Goal: Use online tool/utility

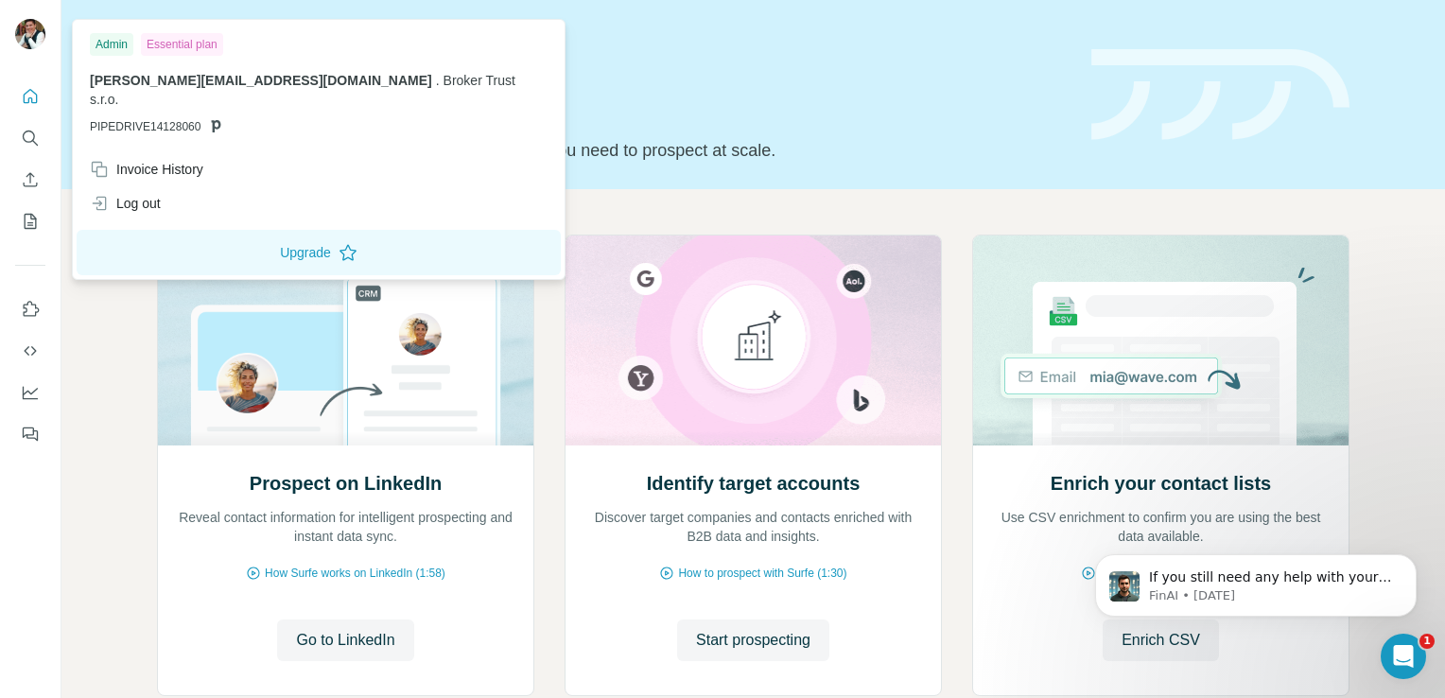
click at [31, 35] on img at bounding box center [30, 34] width 30 height 30
click at [26, 136] on icon "Search" at bounding box center [30, 138] width 19 height 19
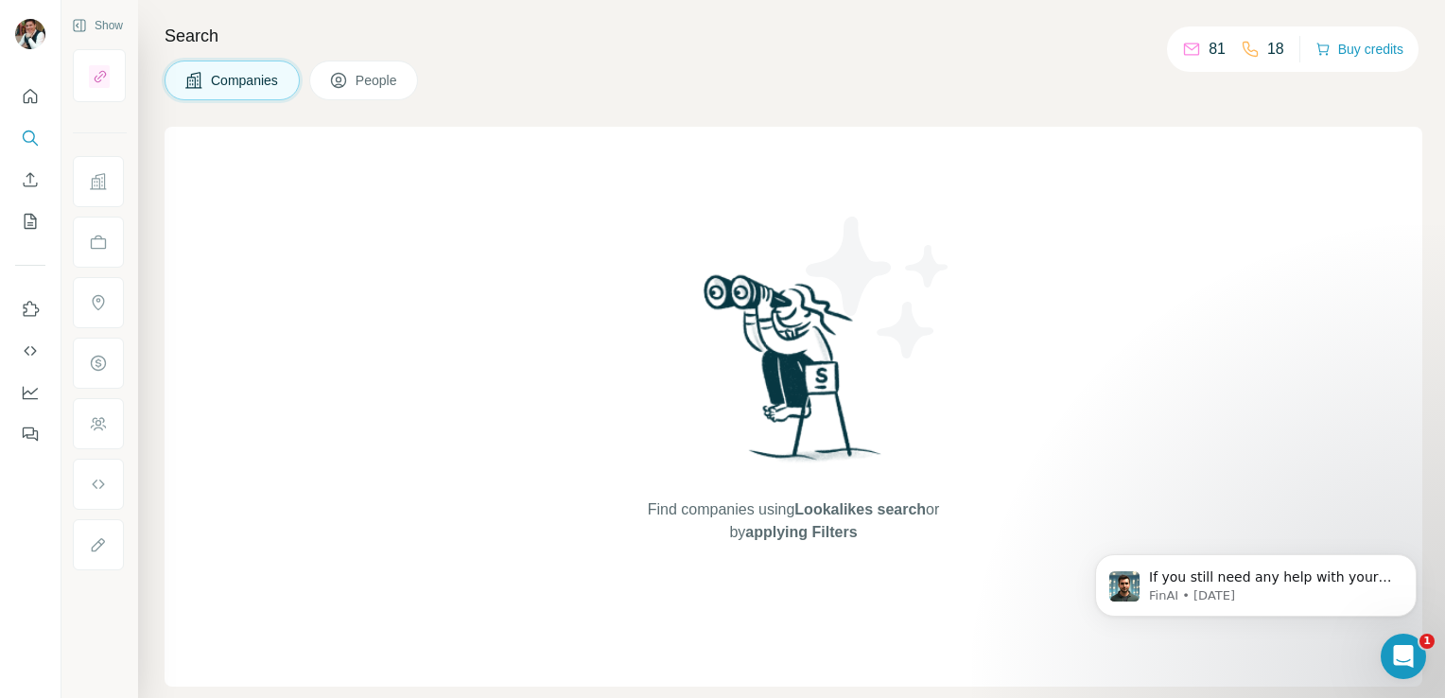
click at [120, 99] on div at bounding box center [99, 75] width 53 height 53
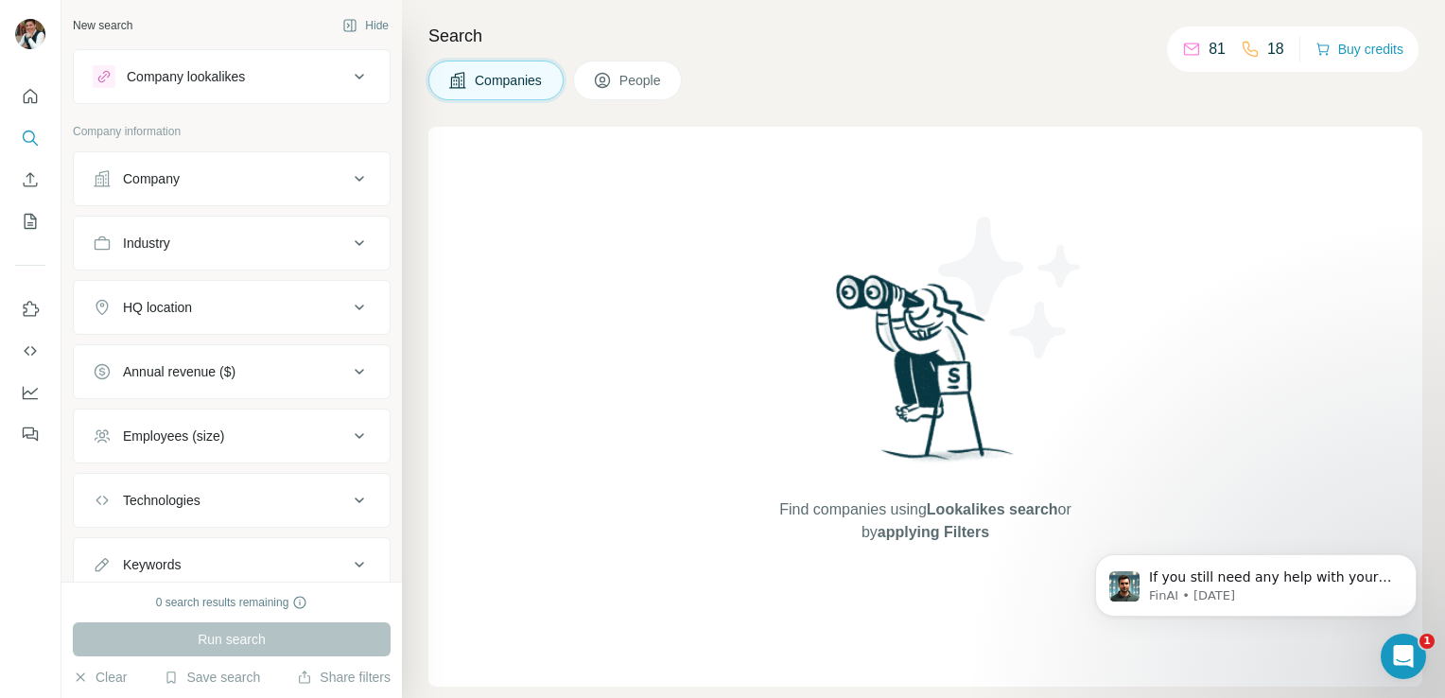
click at [231, 97] on button "Company lookalikes" at bounding box center [232, 76] width 316 height 45
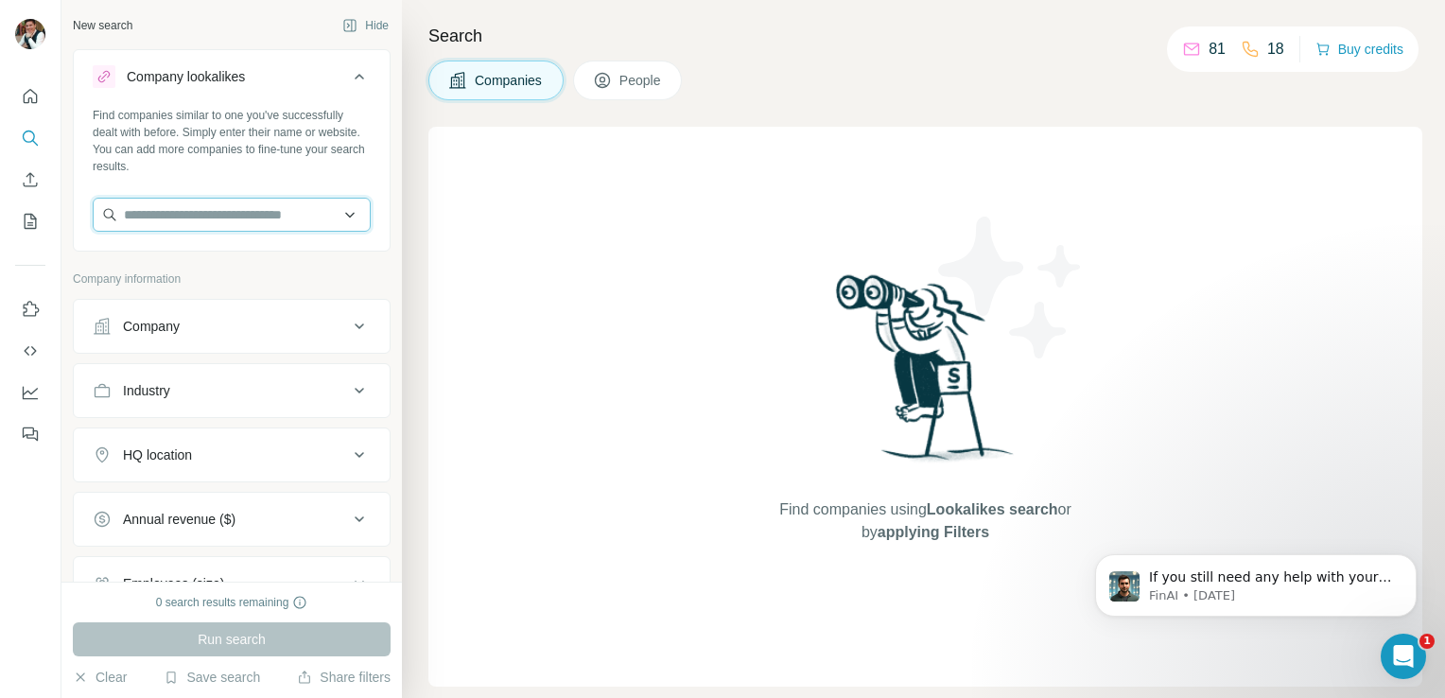
click at [245, 223] on input "text" at bounding box center [232, 215] width 278 height 34
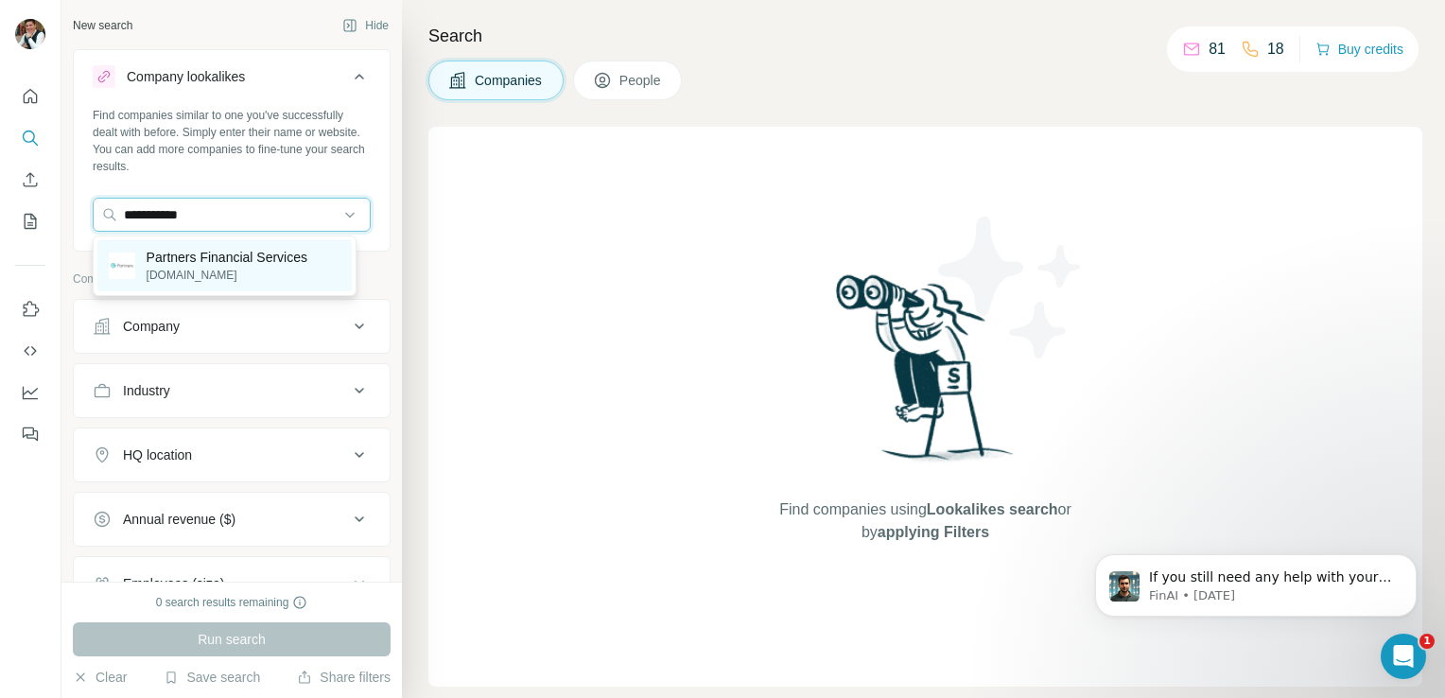
type input "**********"
click at [196, 278] on p "[DOMAIN_NAME]" at bounding box center [227, 275] width 161 height 17
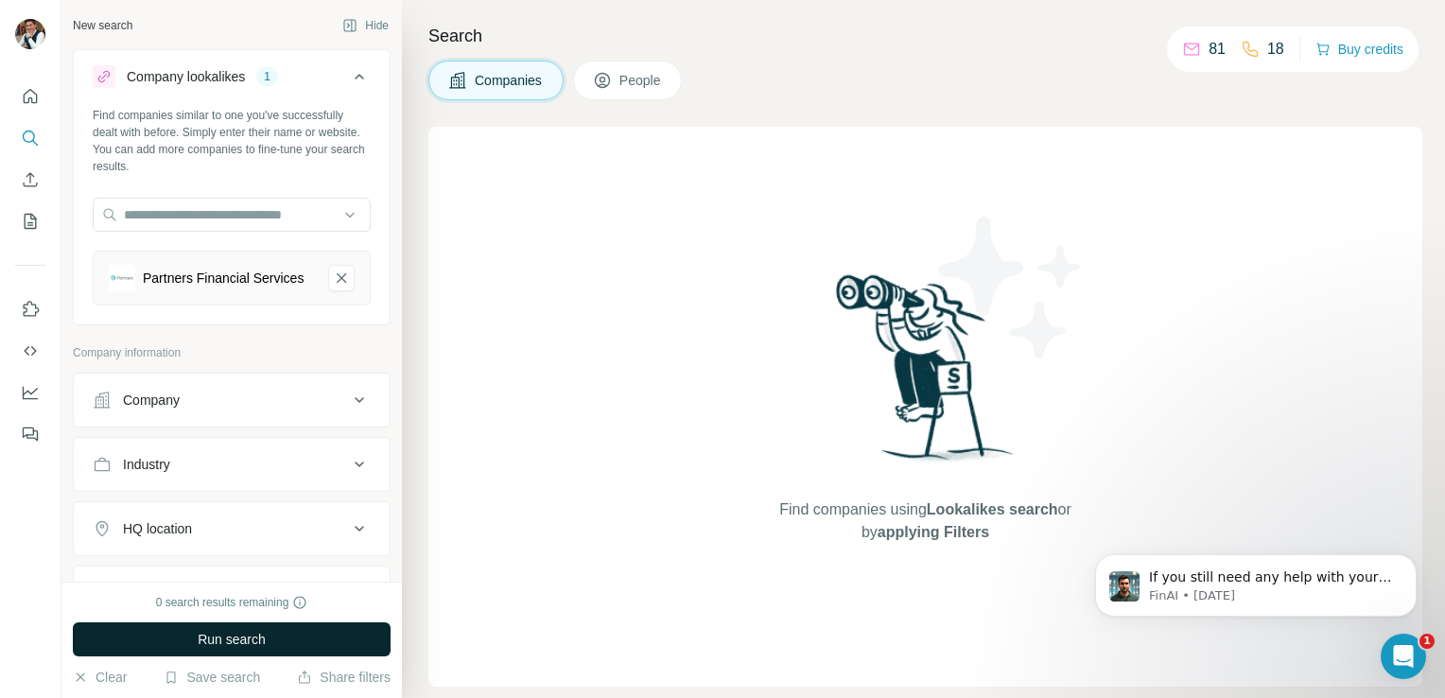
click at [288, 641] on button "Run search" at bounding box center [232, 639] width 318 height 34
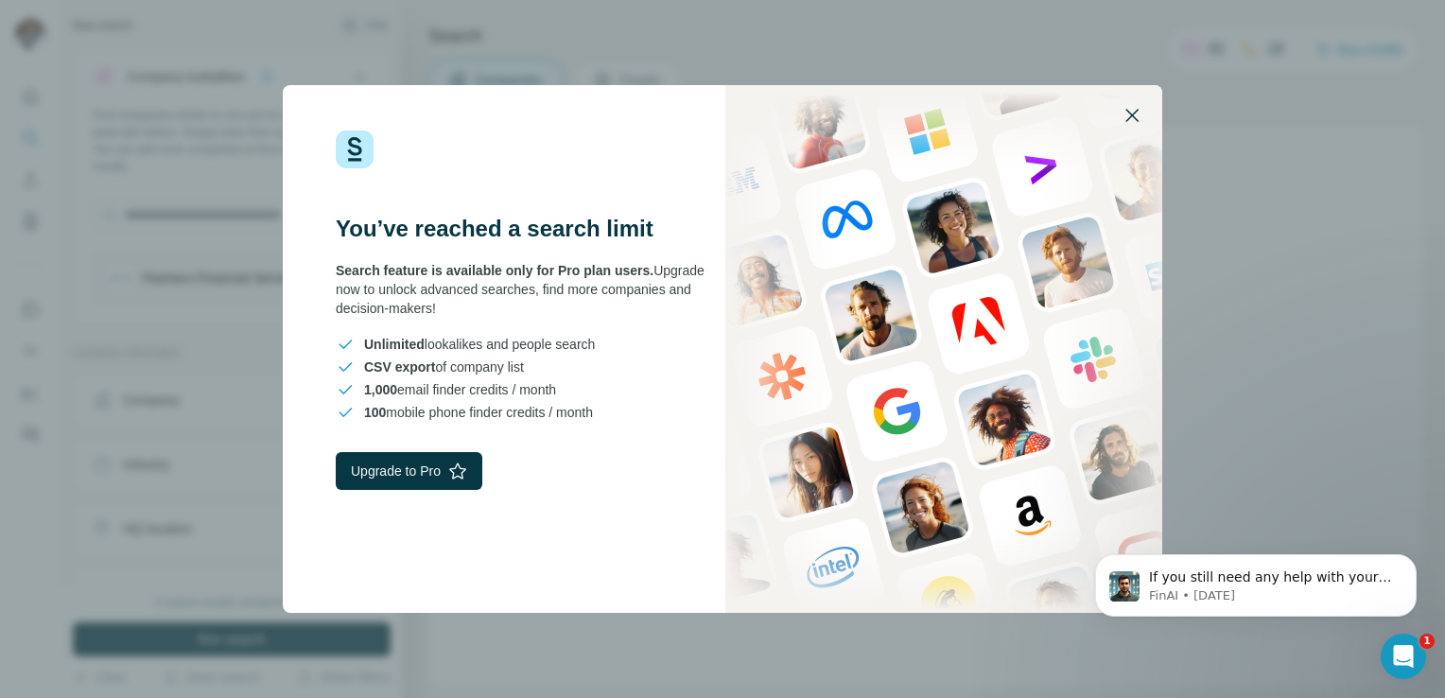
click at [1124, 119] on icon "button" at bounding box center [1132, 115] width 23 height 23
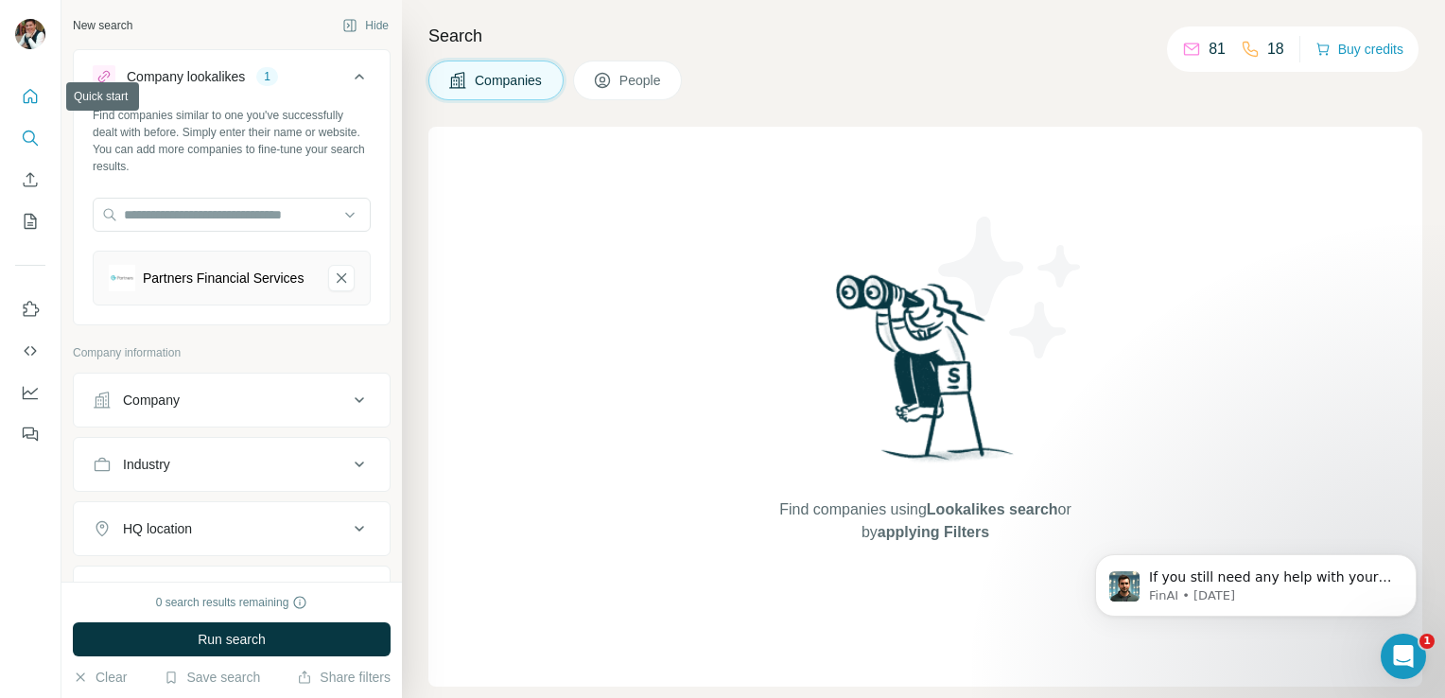
click at [35, 103] on icon "Quick start" at bounding box center [31, 96] width 14 height 14
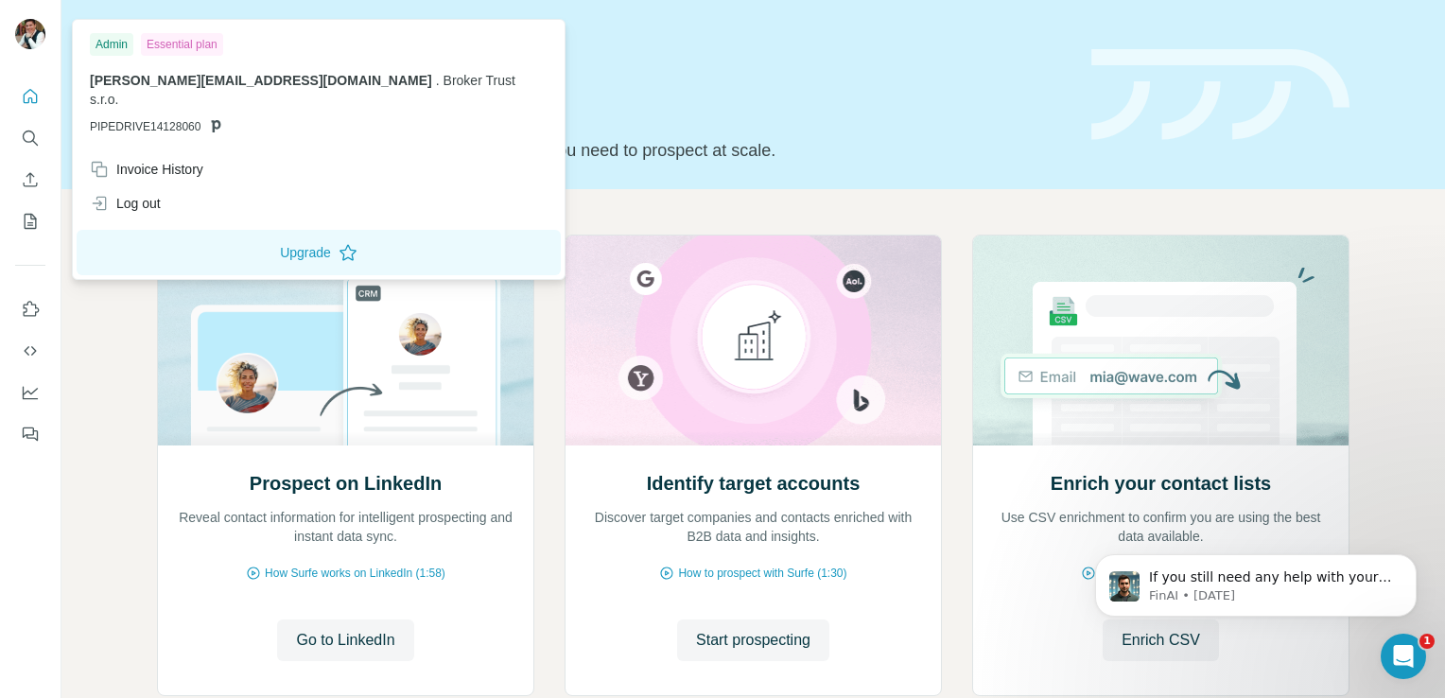
click at [33, 44] on img at bounding box center [30, 34] width 30 height 30
click at [34, 318] on icon "Use Surfe on LinkedIn" at bounding box center [30, 309] width 19 height 19
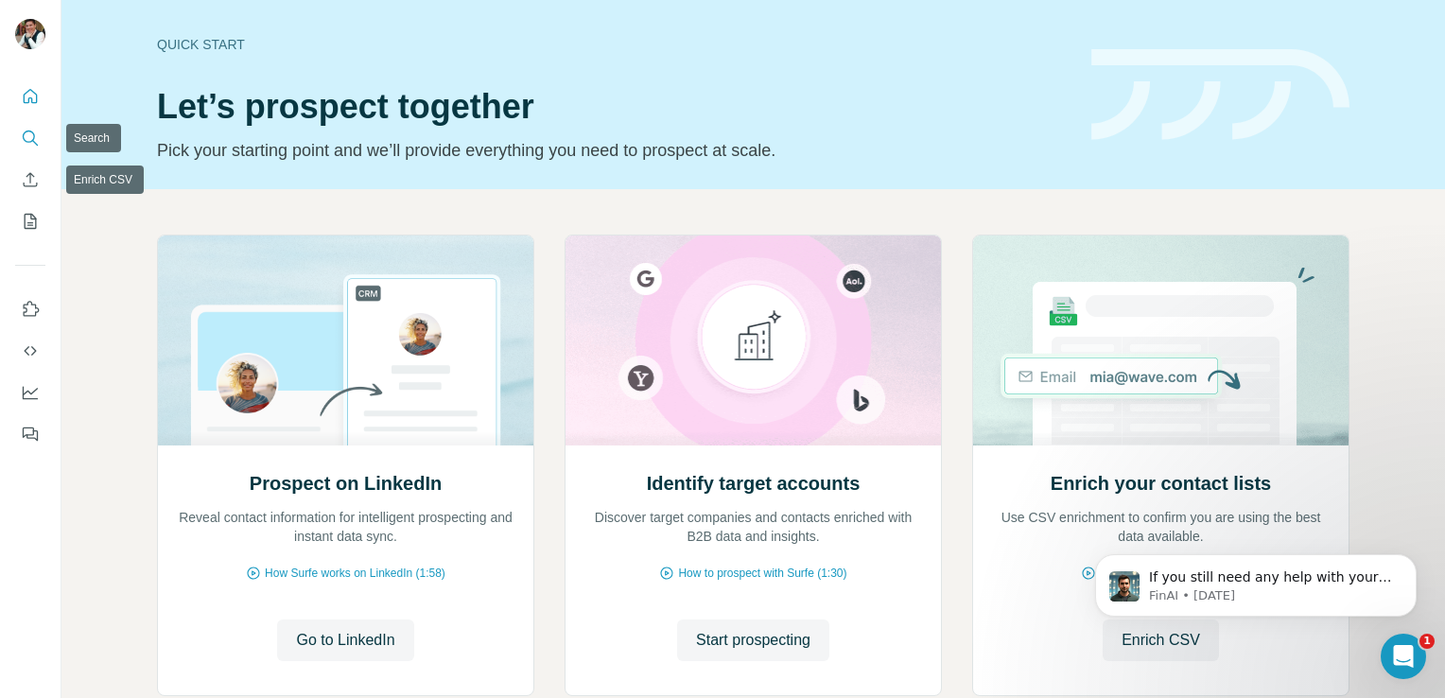
click at [38, 145] on icon "Search" at bounding box center [30, 138] width 19 height 19
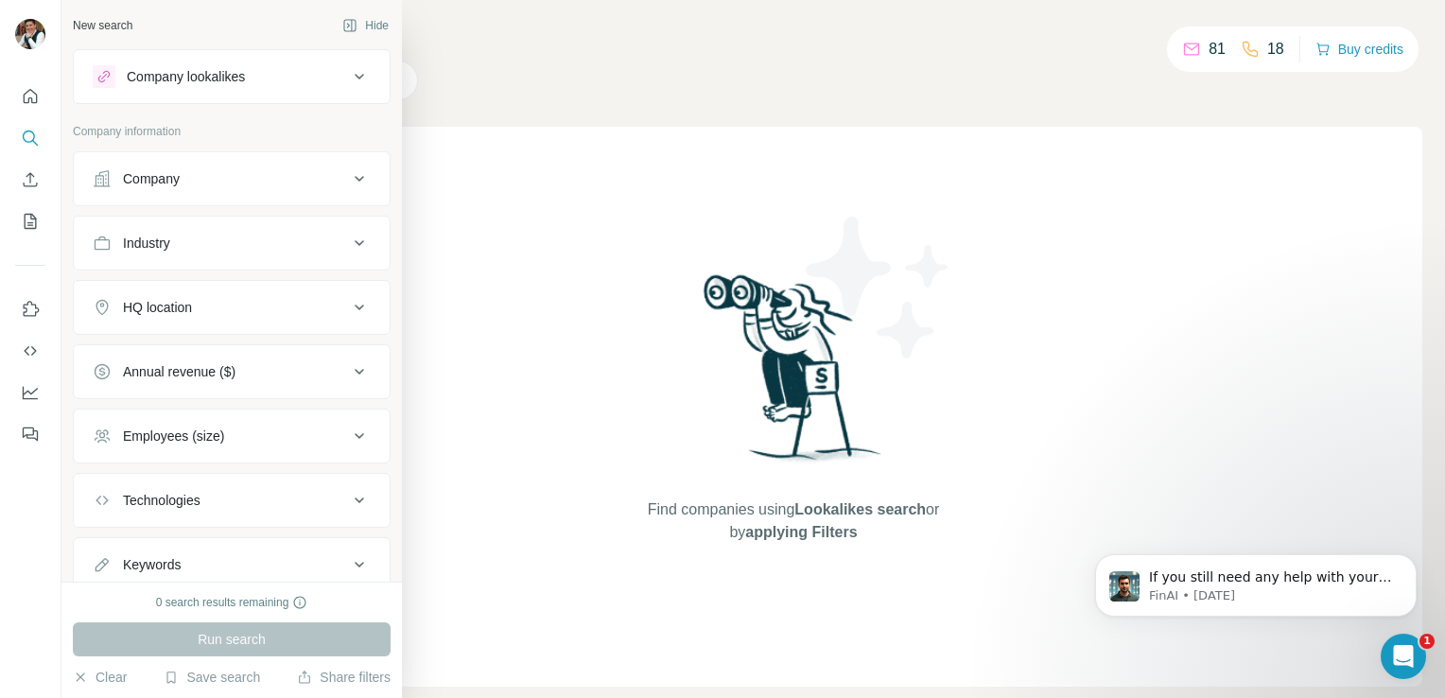
click at [189, 141] on div "Company information" at bounding box center [232, 137] width 318 height 28
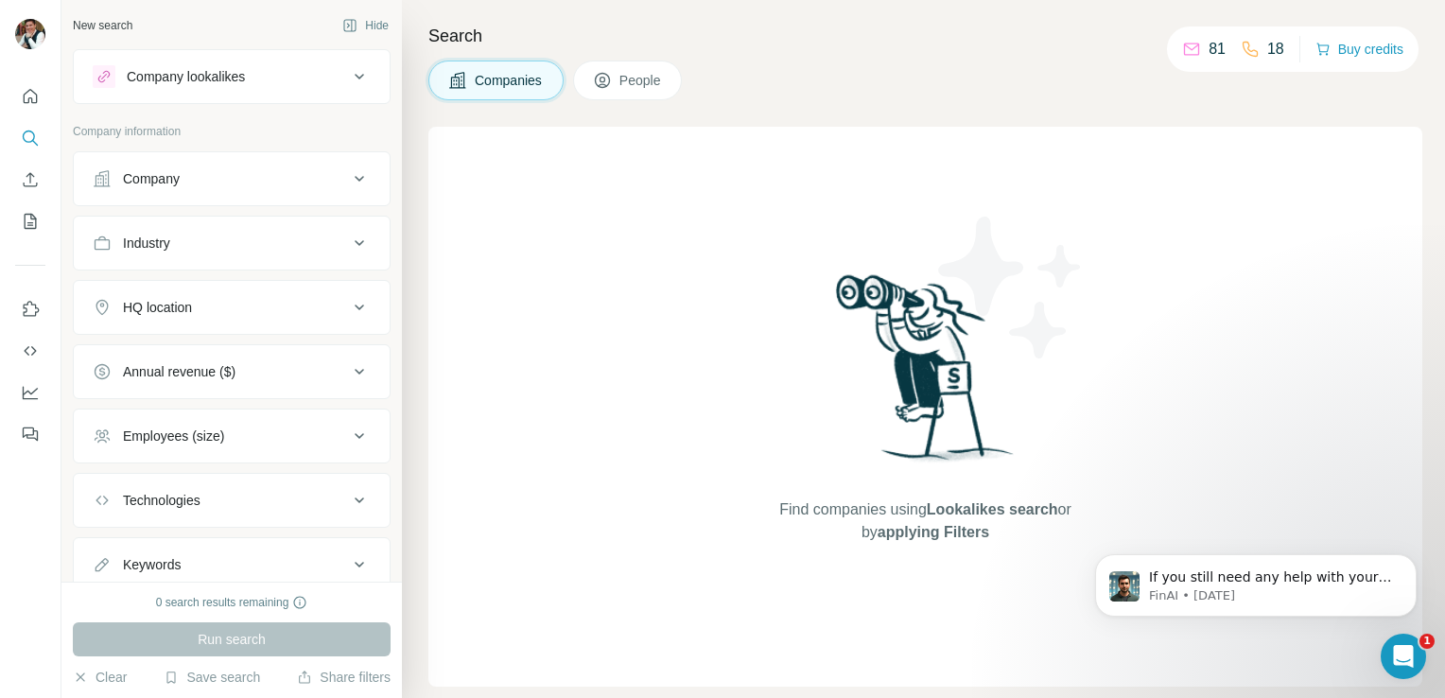
click at [201, 181] on div "Company" at bounding box center [220, 178] width 255 height 19
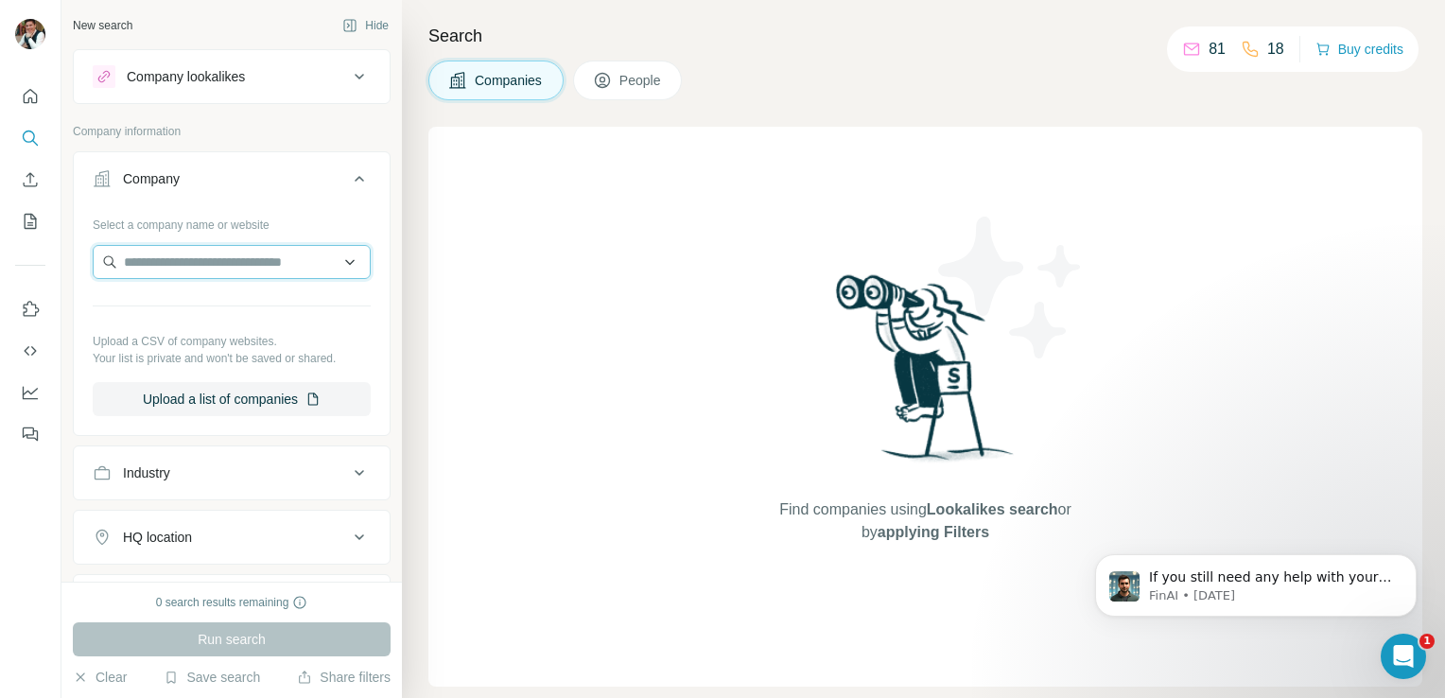
click at [231, 270] on input "text" at bounding box center [232, 262] width 278 height 34
type input "**********"
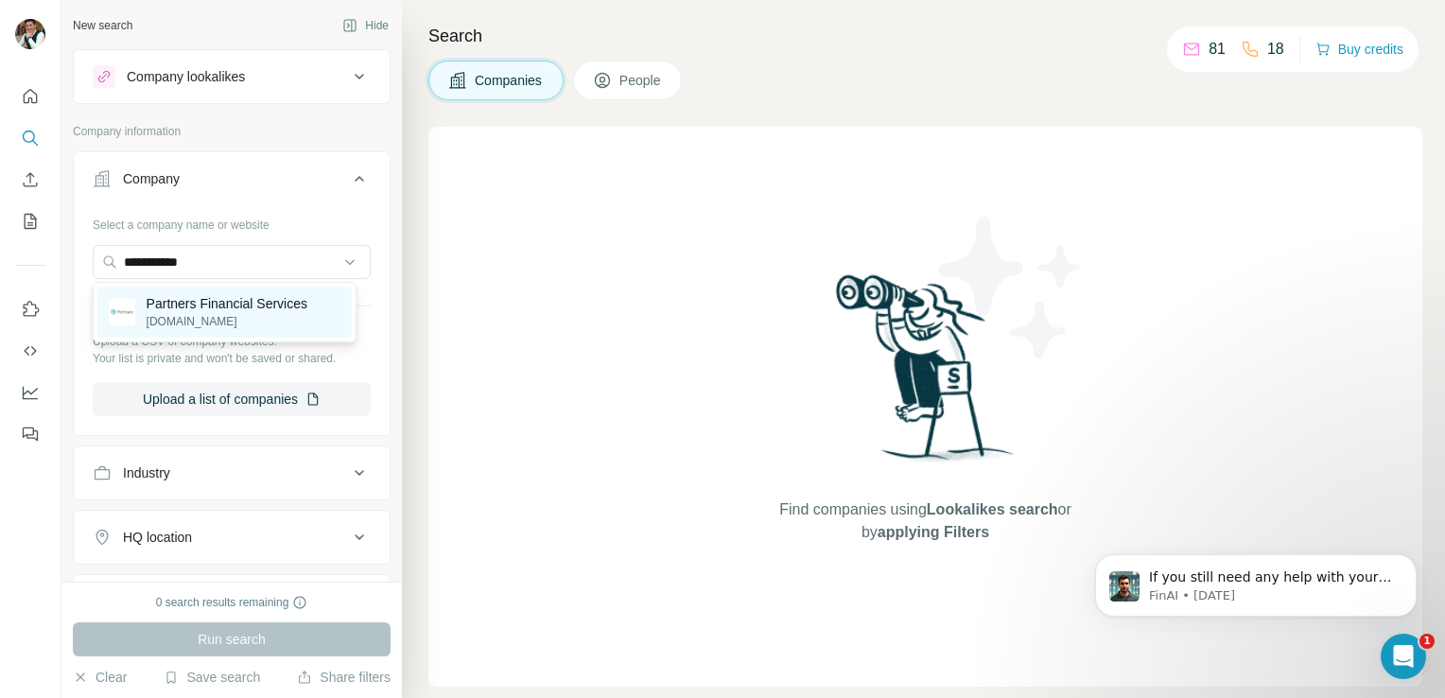
click at [237, 333] on div "Partners Financial Services [DOMAIN_NAME]" at bounding box center [224, 312] width 254 height 51
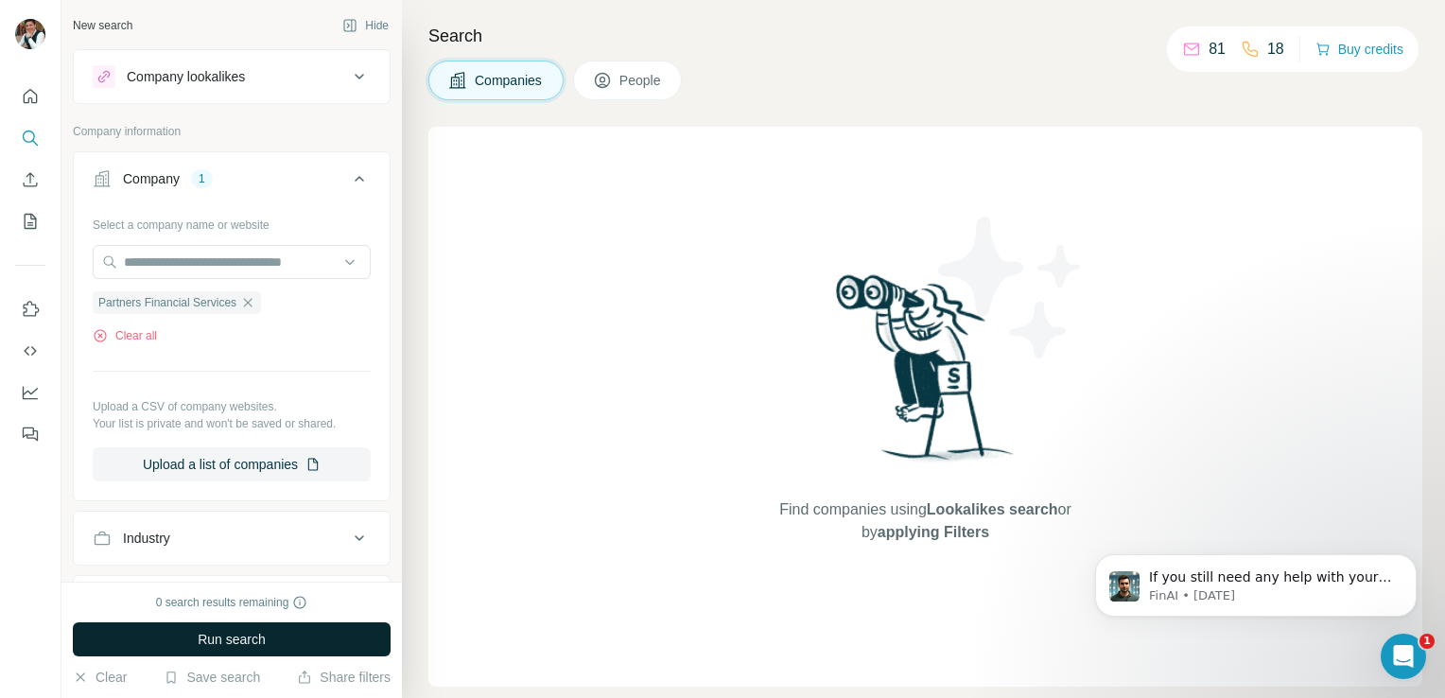
click at [242, 639] on span "Run search" at bounding box center [232, 639] width 68 height 19
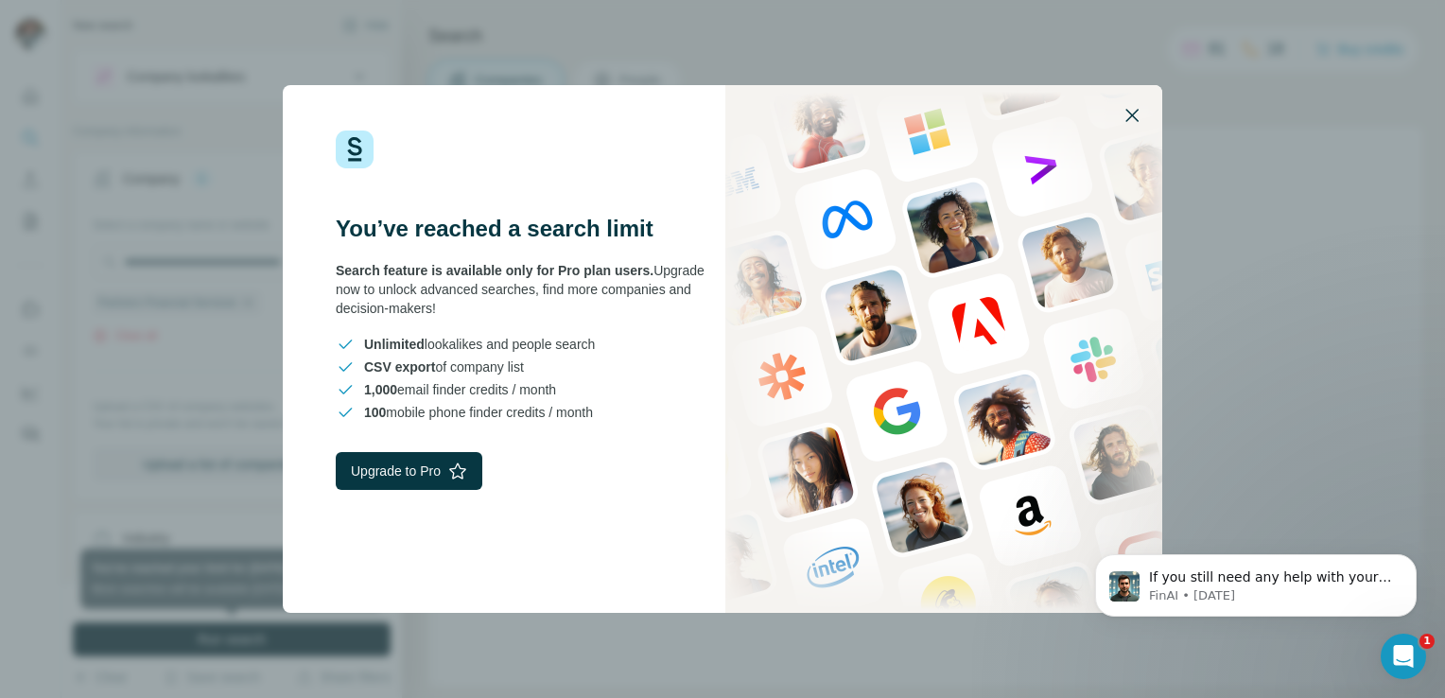
click at [1116, 104] on button "button" at bounding box center [1132, 115] width 45 height 45
